Goal: Task Accomplishment & Management: Use online tool/utility

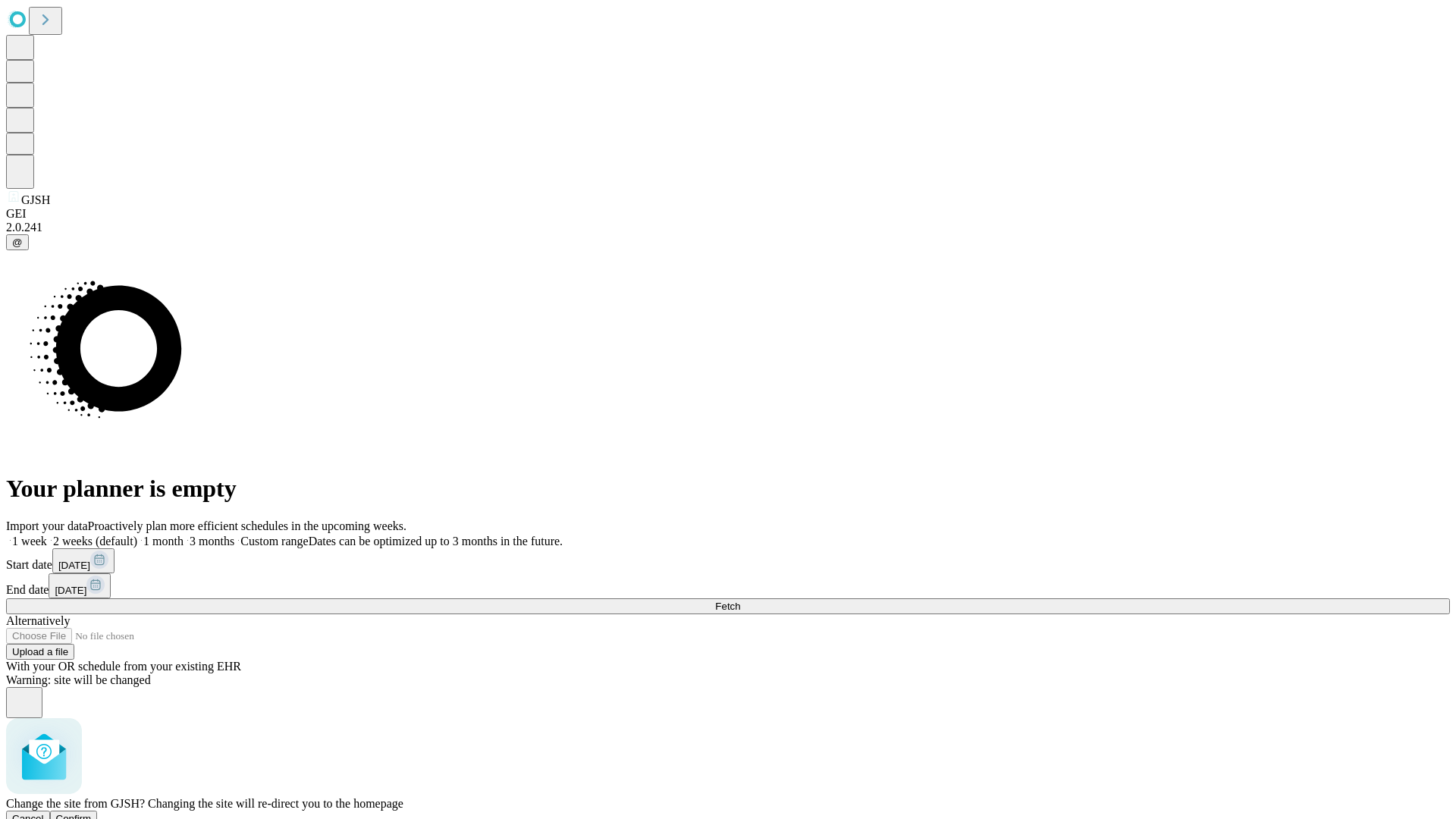
click at [92, 813] on span "Confirm" at bounding box center [73, 818] width 35 height 12
click at [137, 534] on label "2 weeks (default)" at bounding box center [92, 541] width 90 height 13
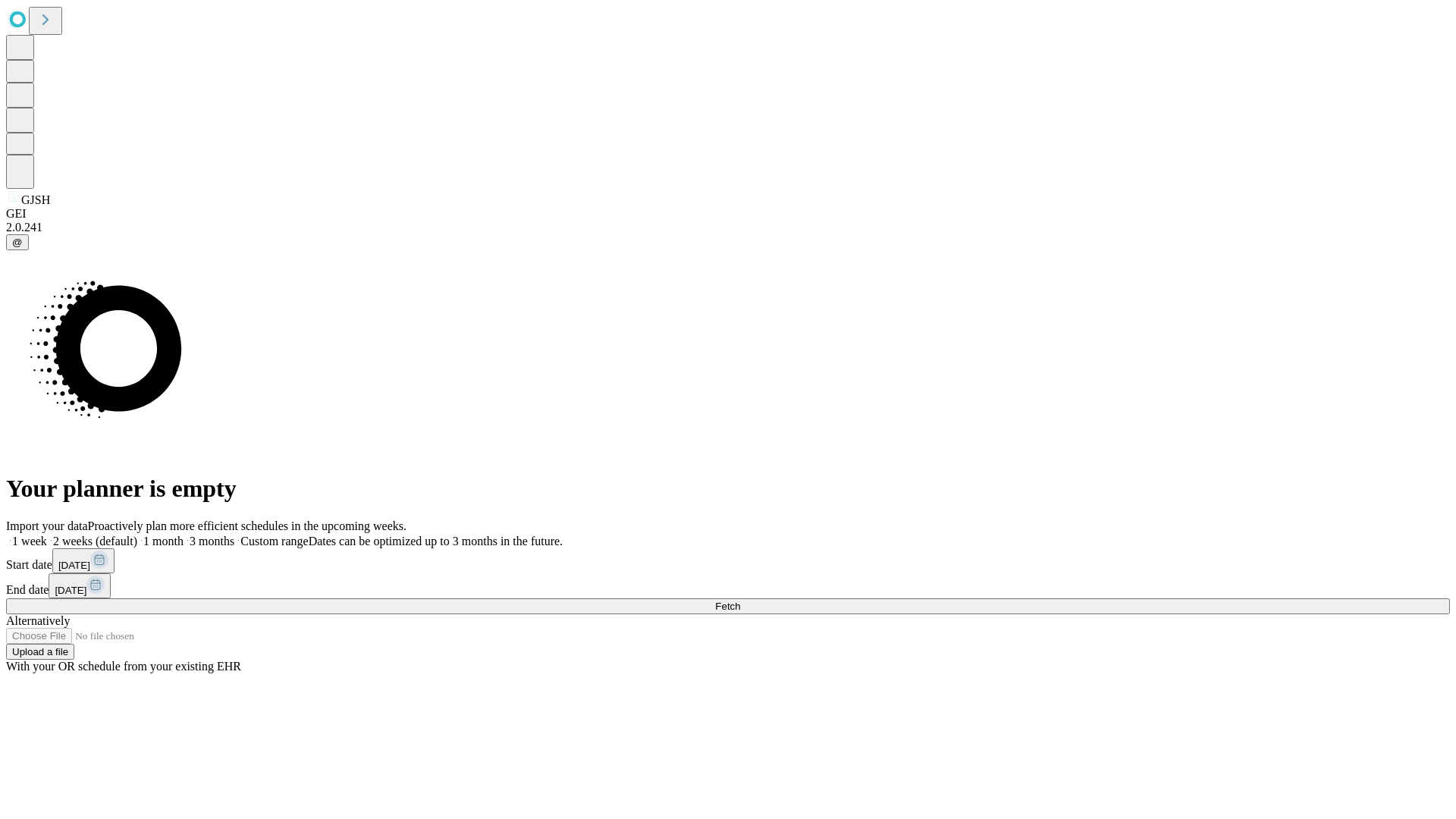
click at [740, 600] on span "Fetch" at bounding box center [728, 606] width 25 height 12
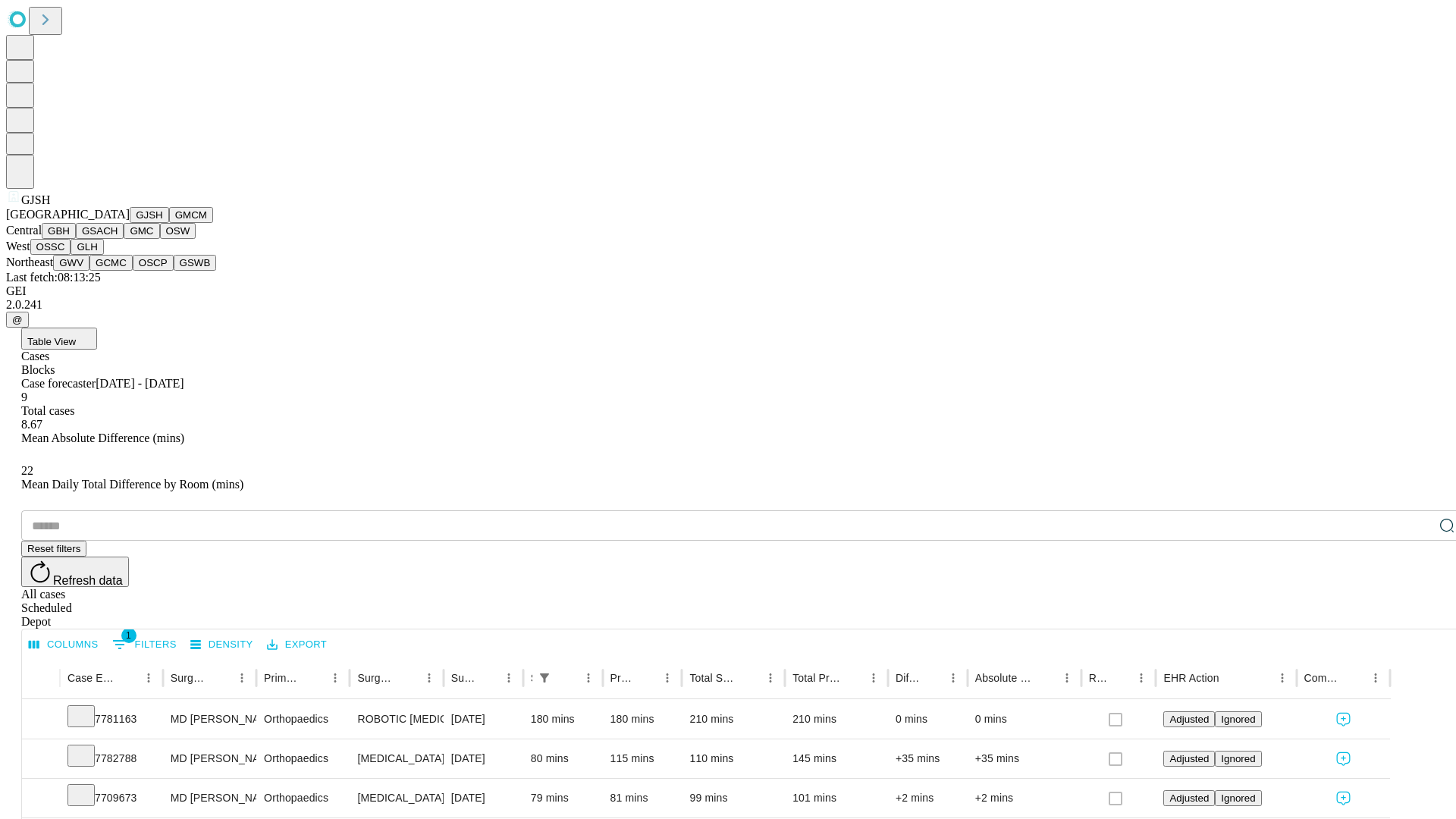
click at [169, 223] on button "GMCM" at bounding box center [191, 215] width 44 height 16
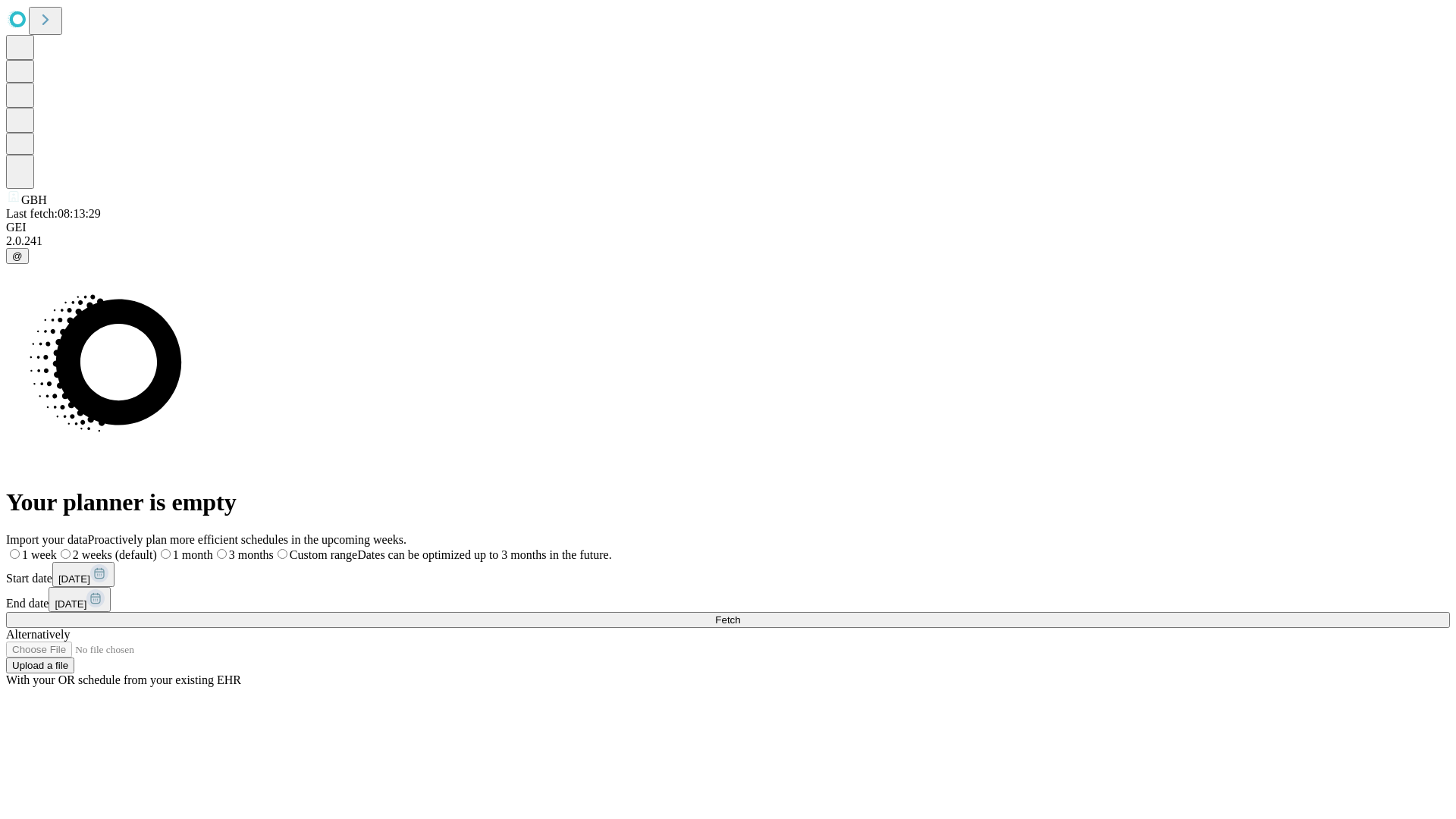
click at [740, 615] on span "Fetch" at bounding box center [728, 620] width 25 height 12
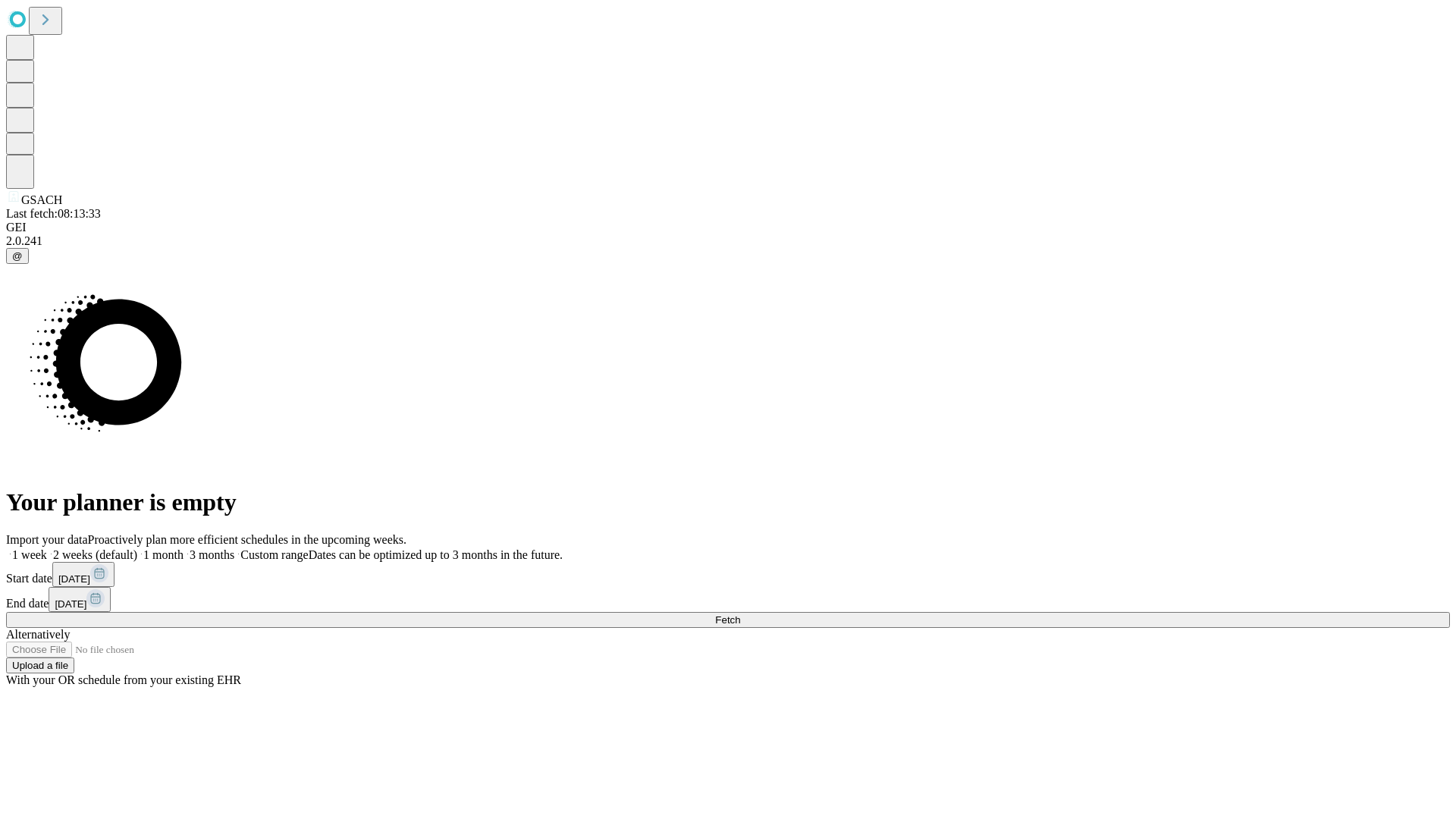
click at [137, 549] on label "2 weeks (default)" at bounding box center [92, 555] width 90 height 13
click at [740, 615] on span "Fetch" at bounding box center [728, 620] width 25 height 12
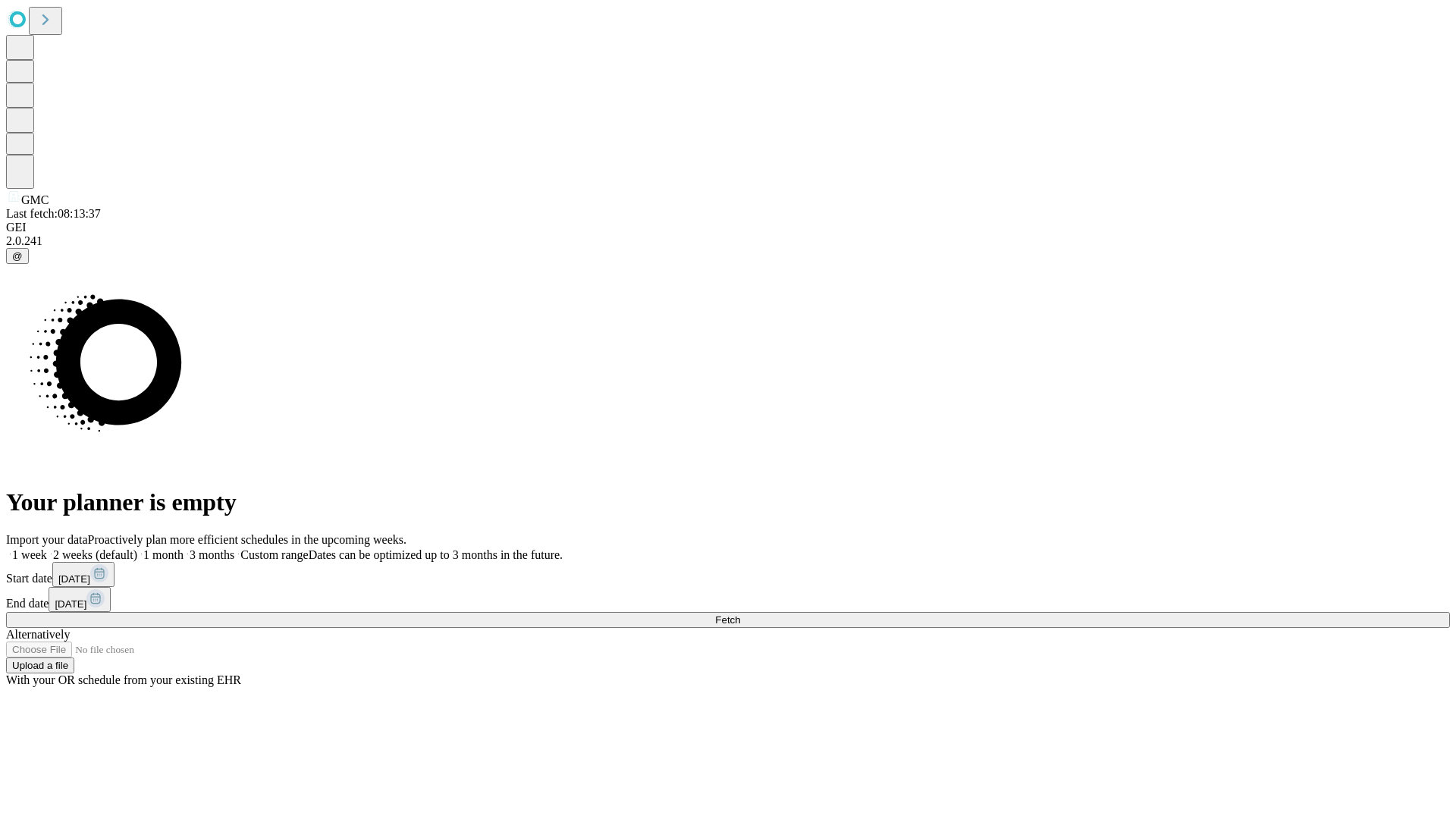
click at [137, 549] on label "2 weeks (default)" at bounding box center [92, 555] width 90 height 13
click at [740, 615] on span "Fetch" at bounding box center [728, 620] width 25 height 12
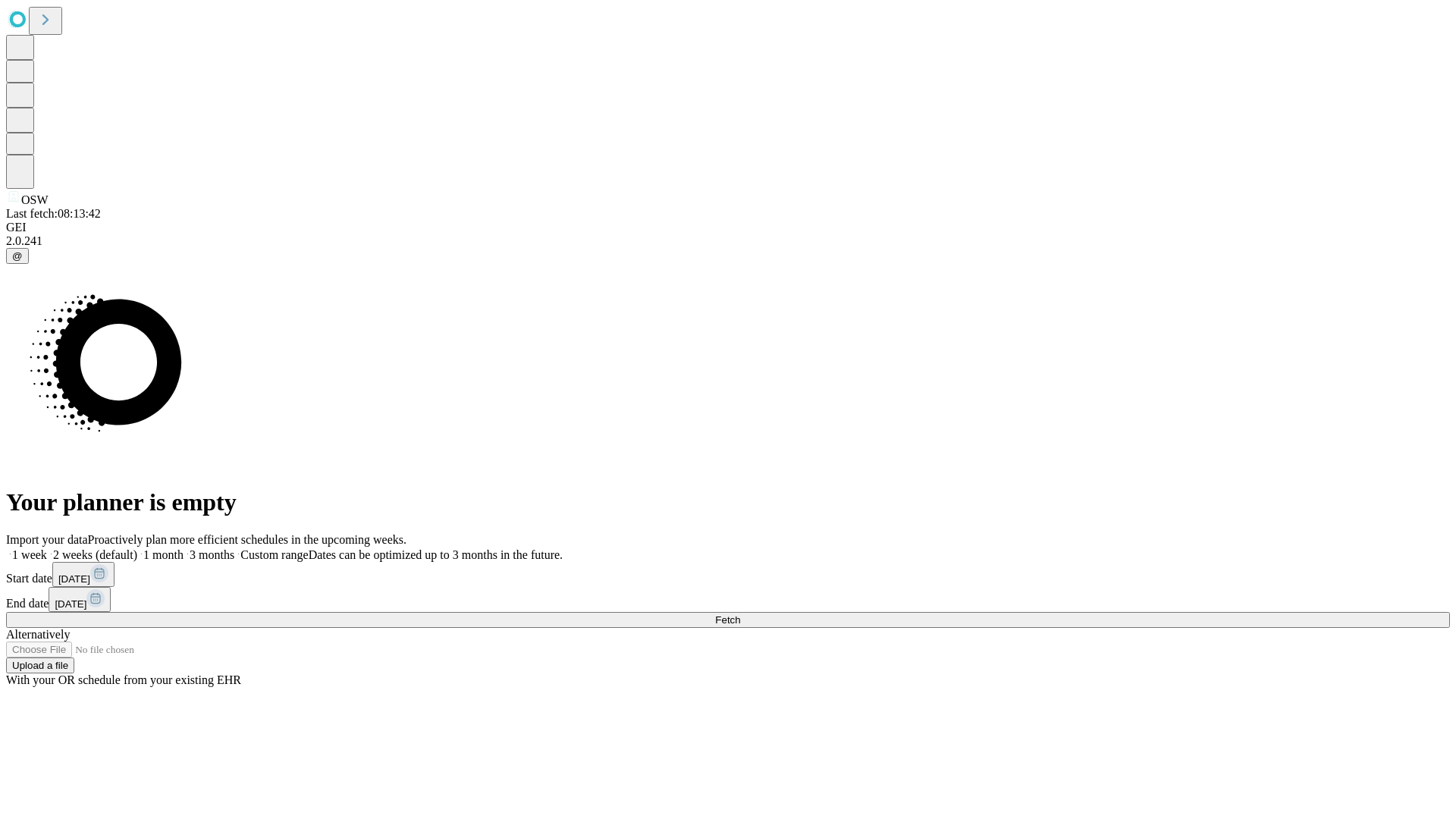
click at [137, 549] on label "2 weeks (default)" at bounding box center [92, 555] width 90 height 13
click at [740, 615] on span "Fetch" at bounding box center [728, 620] width 25 height 12
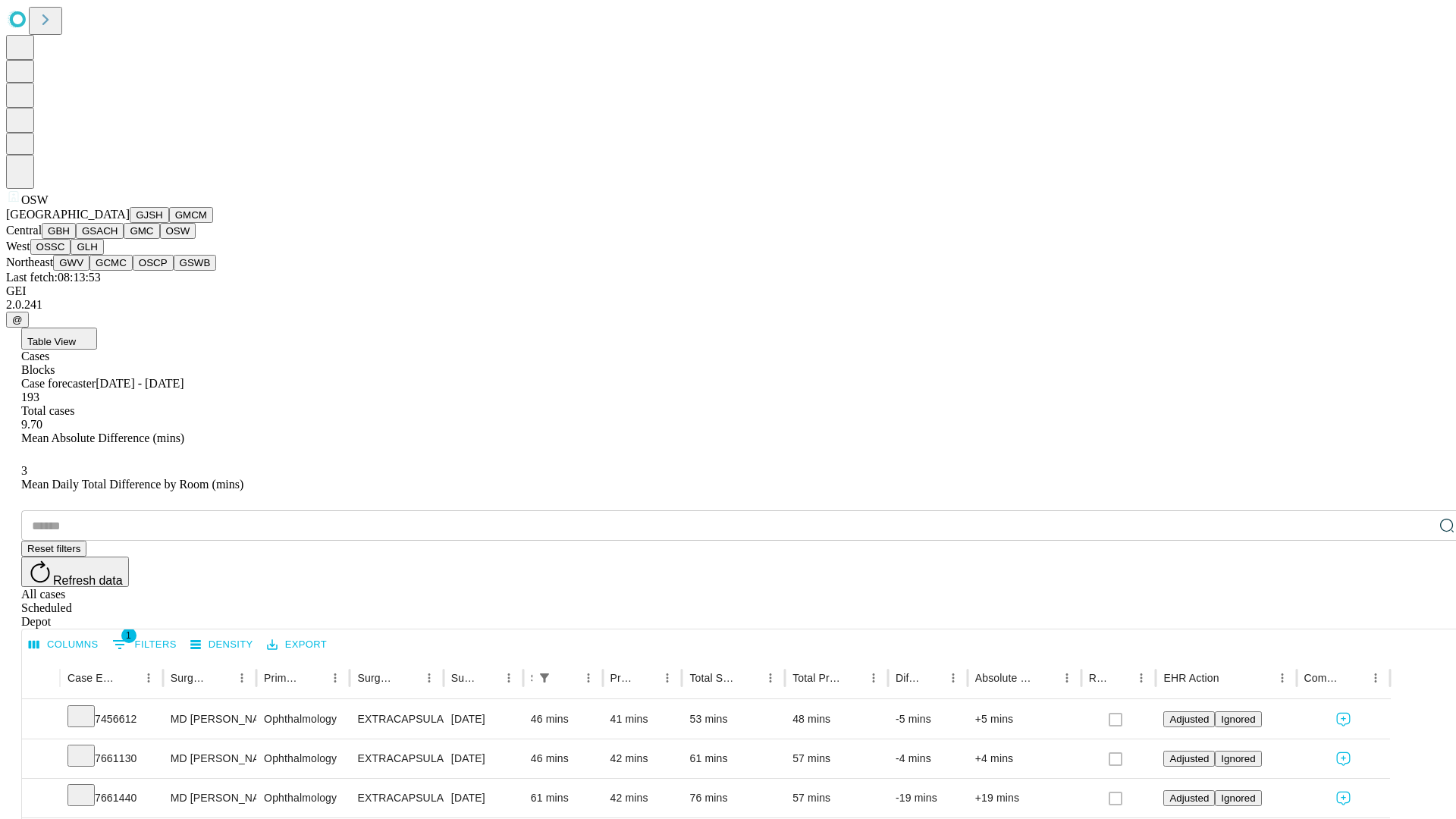
click at [71, 255] on button "OSSC" at bounding box center [51, 247] width 41 height 16
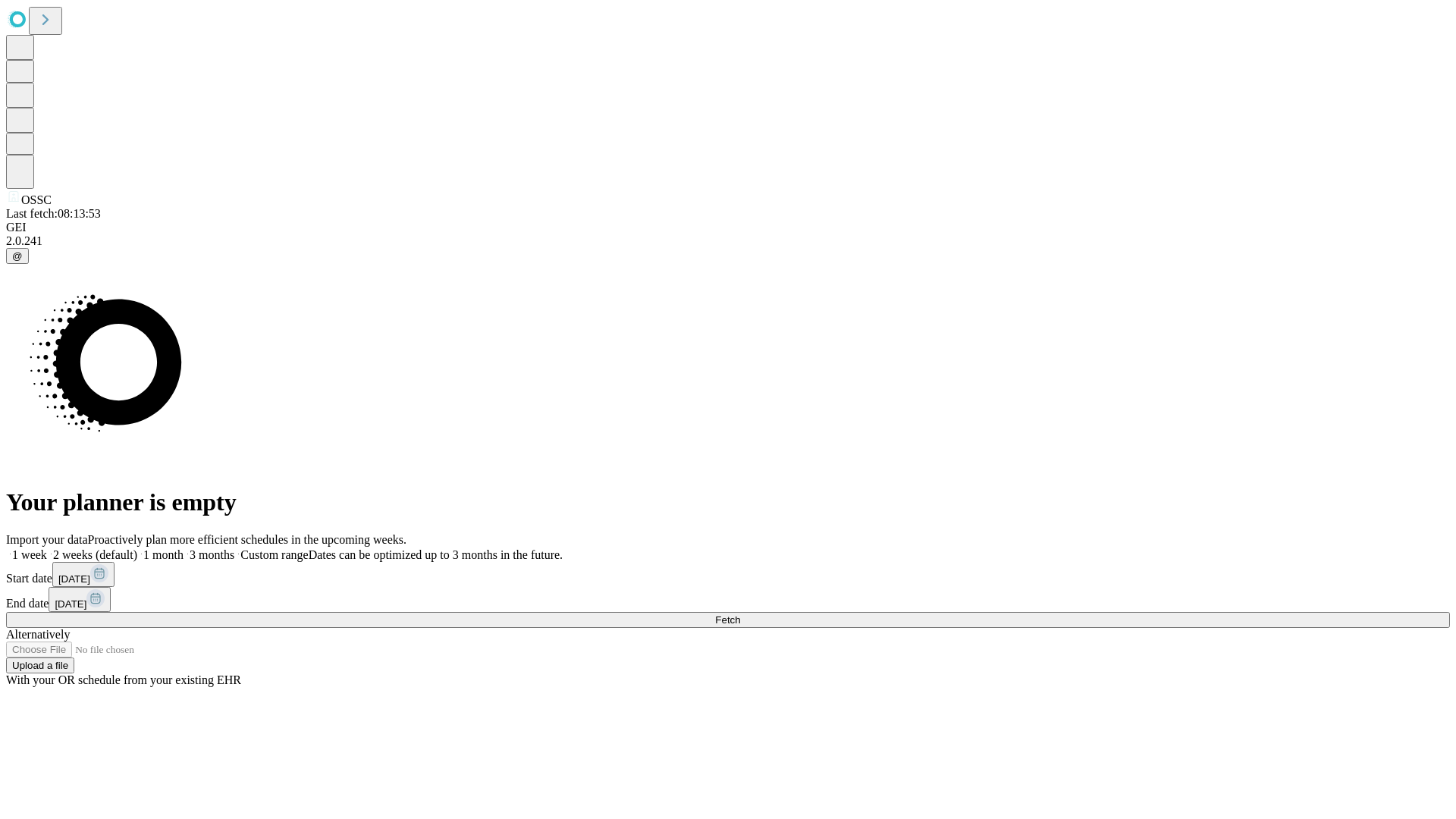
click at [137, 549] on label "2 weeks (default)" at bounding box center [92, 555] width 90 height 13
click at [740, 615] on span "Fetch" at bounding box center [728, 620] width 25 height 12
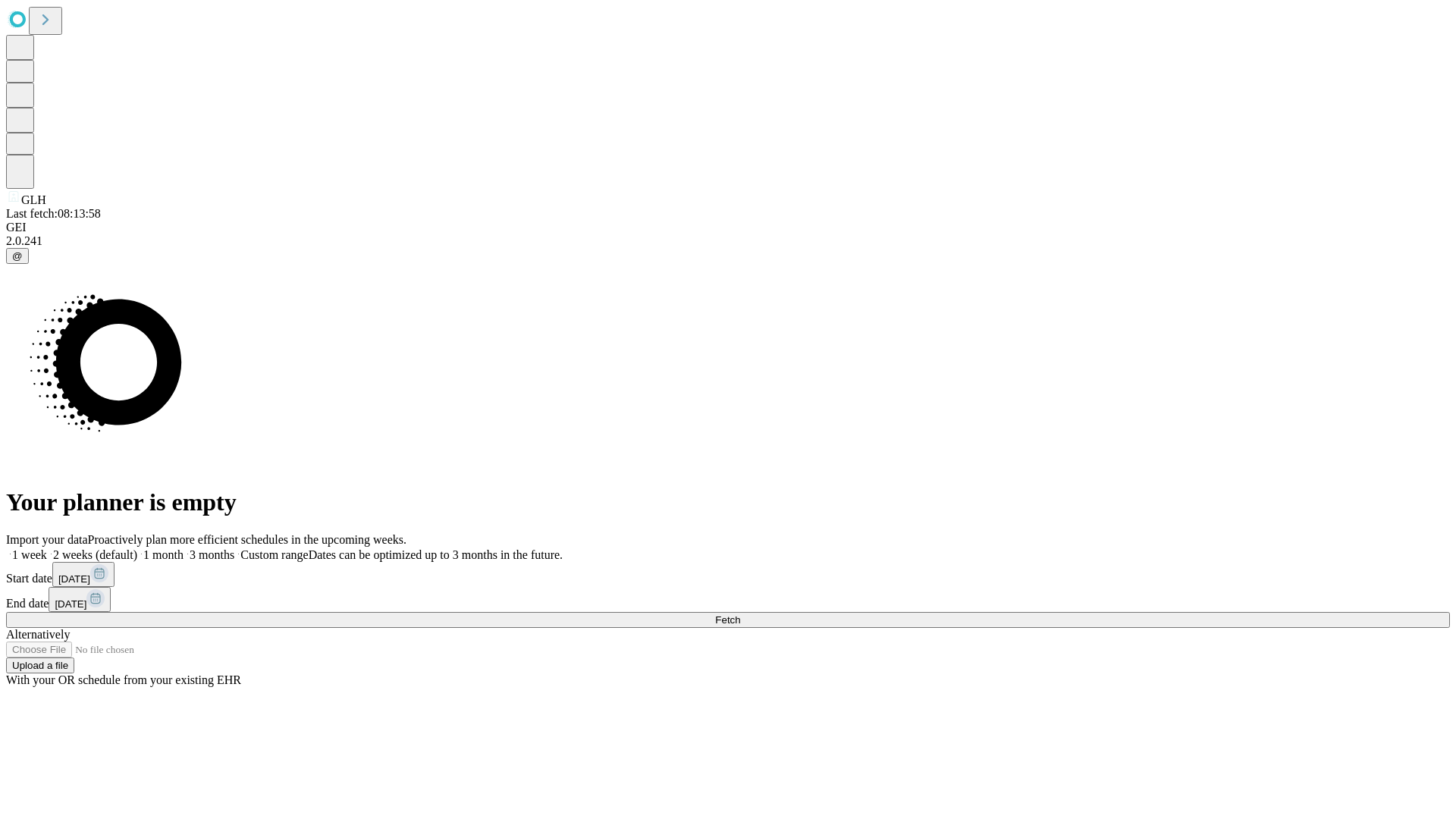
click at [137, 549] on label "2 weeks (default)" at bounding box center [92, 555] width 90 height 13
click at [740, 615] on span "Fetch" at bounding box center [728, 620] width 25 height 12
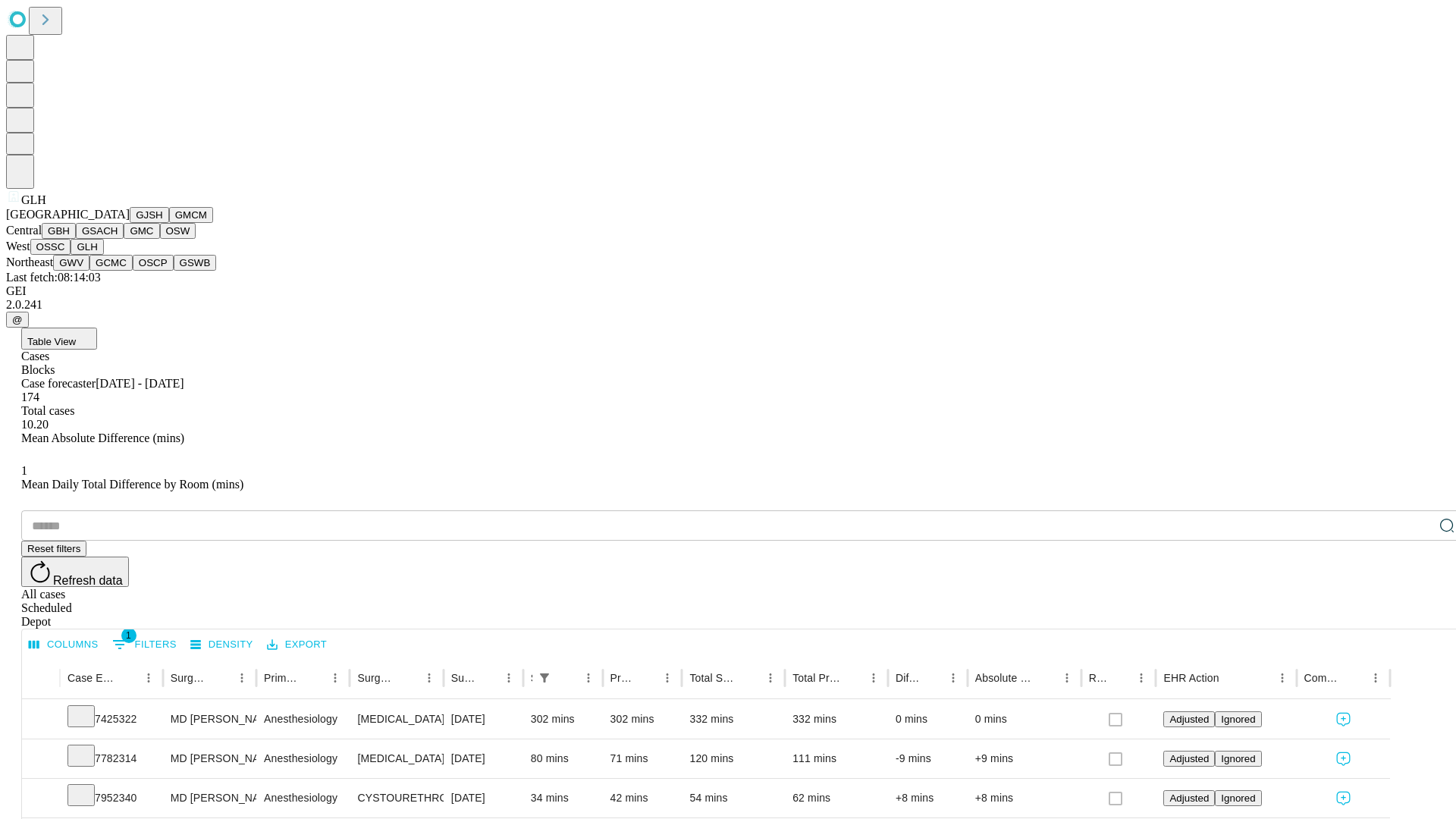
click at [89, 270] on button "GWV" at bounding box center [71, 263] width 36 height 16
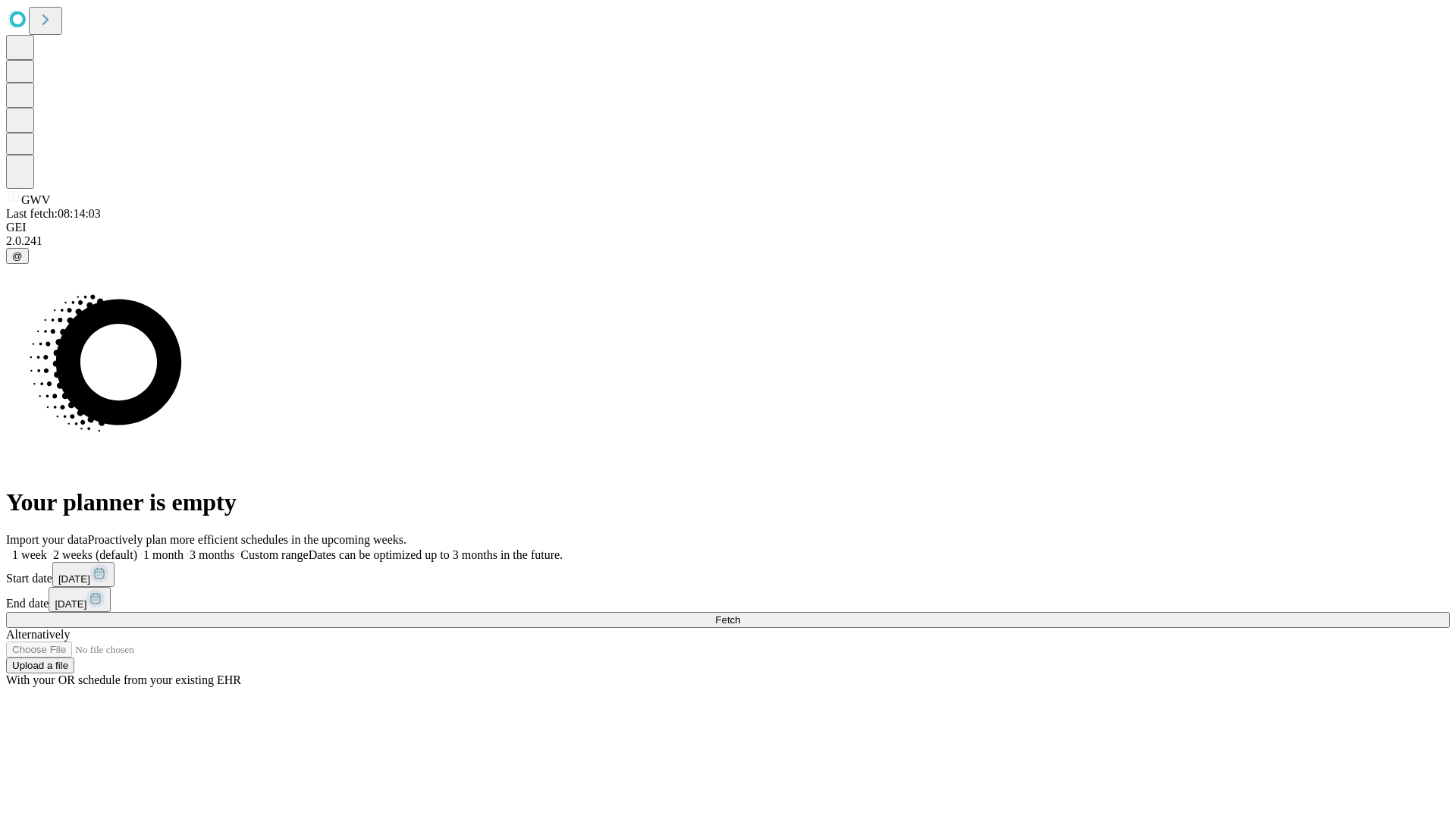
click at [137, 549] on label "2 weeks (default)" at bounding box center [92, 555] width 90 height 13
click at [740, 615] on span "Fetch" at bounding box center [728, 620] width 25 height 12
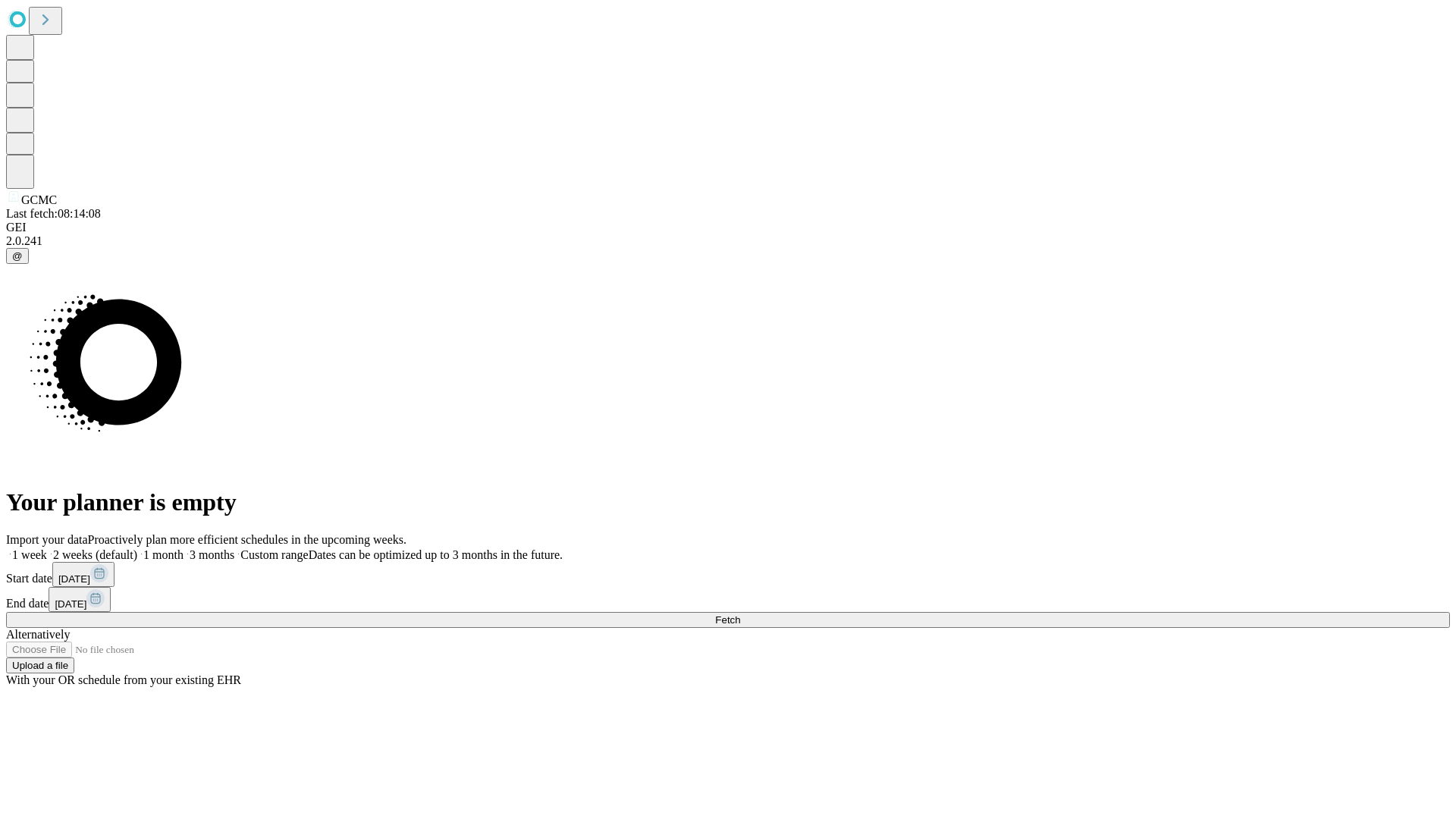
click at [137, 549] on label "2 weeks (default)" at bounding box center [92, 555] width 90 height 13
click at [740, 615] on span "Fetch" at bounding box center [728, 620] width 25 height 12
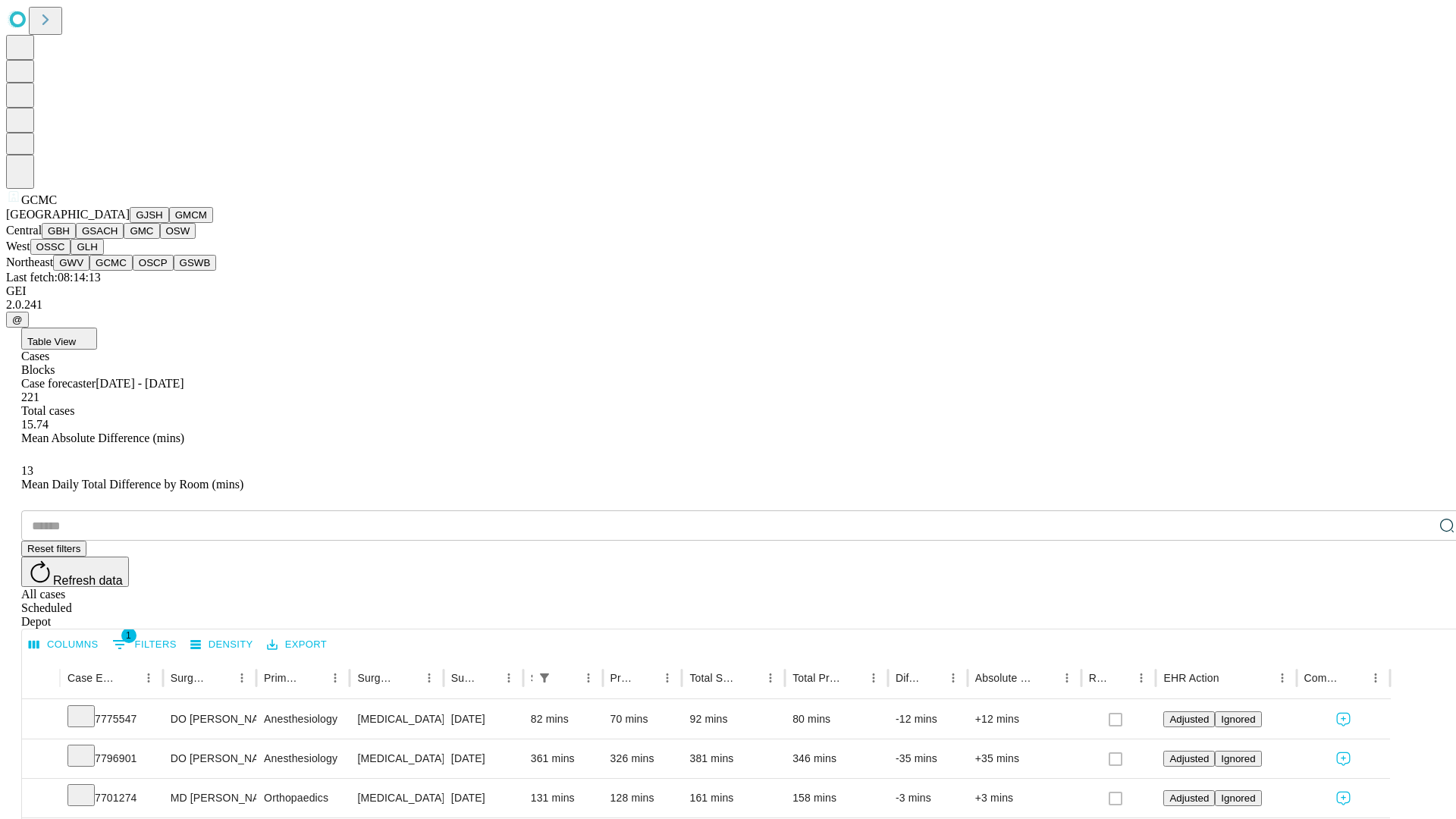
click at [133, 270] on button "OSCP" at bounding box center [153, 263] width 41 height 16
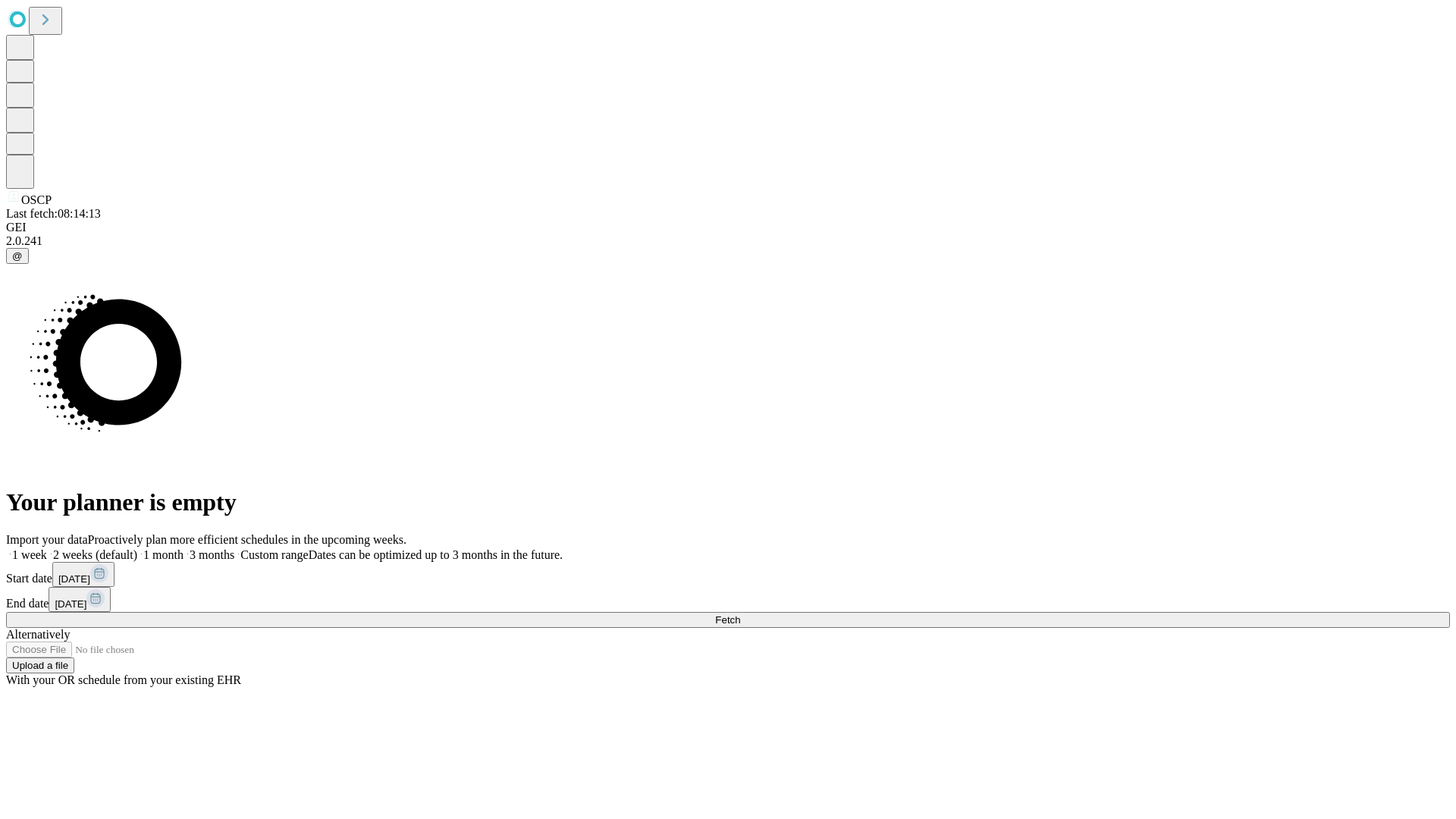
click at [137, 549] on label "2 weeks (default)" at bounding box center [92, 555] width 90 height 13
click at [740, 615] on span "Fetch" at bounding box center [728, 620] width 25 height 12
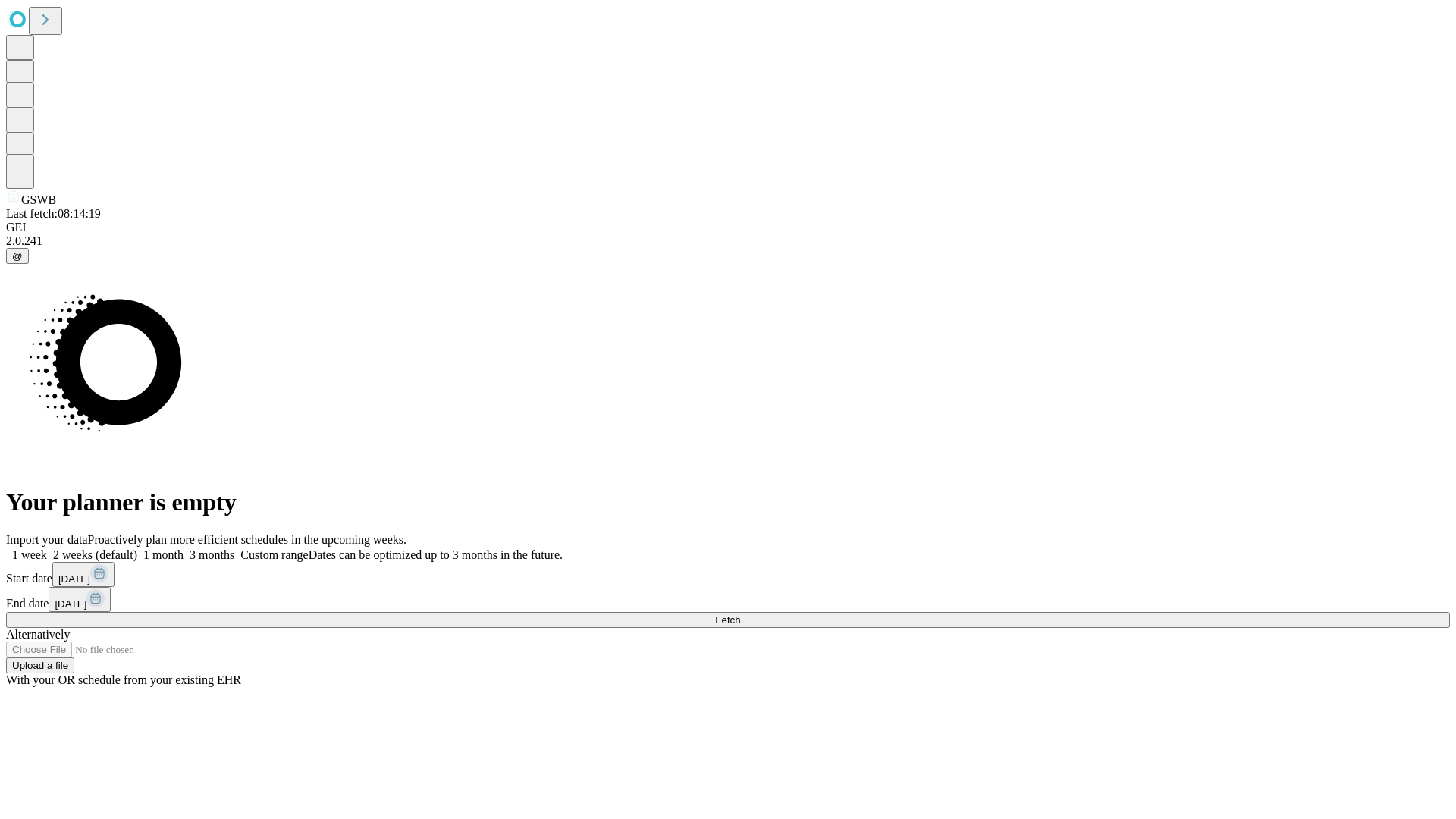
click at [137, 549] on label "2 weeks (default)" at bounding box center [92, 555] width 90 height 13
click at [740, 615] on span "Fetch" at bounding box center [728, 620] width 25 height 12
